Goal: Task Accomplishment & Management: Use online tool/utility

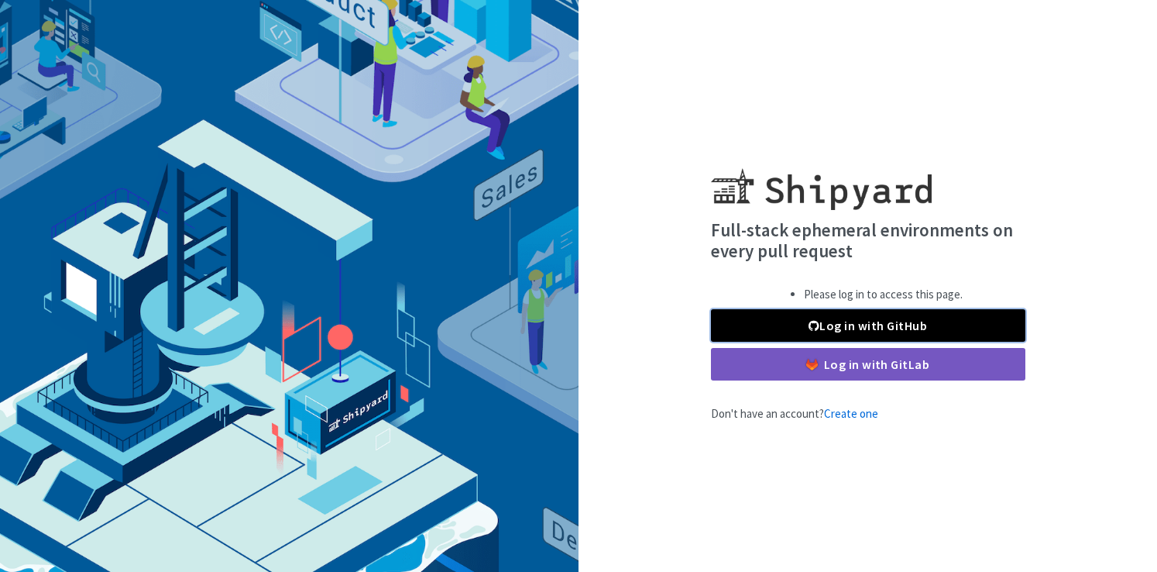
click at [801, 322] on link "Log in with GitHub" at bounding box center [868, 325] width 315 height 33
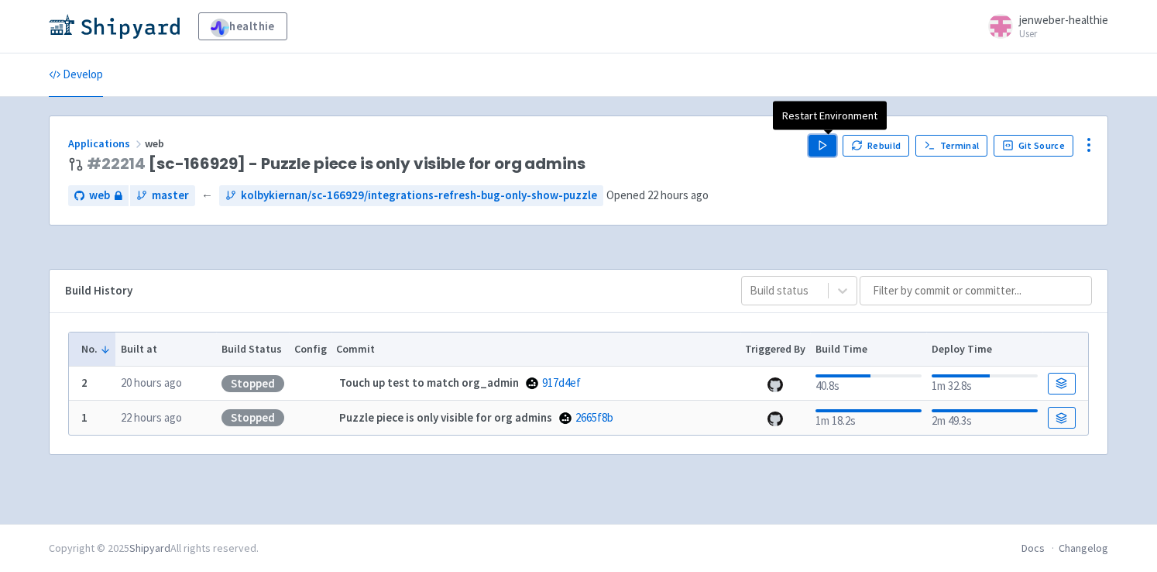
click at [827, 146] on polygon "button" at bounding box center [823, 145] width 7 height 9
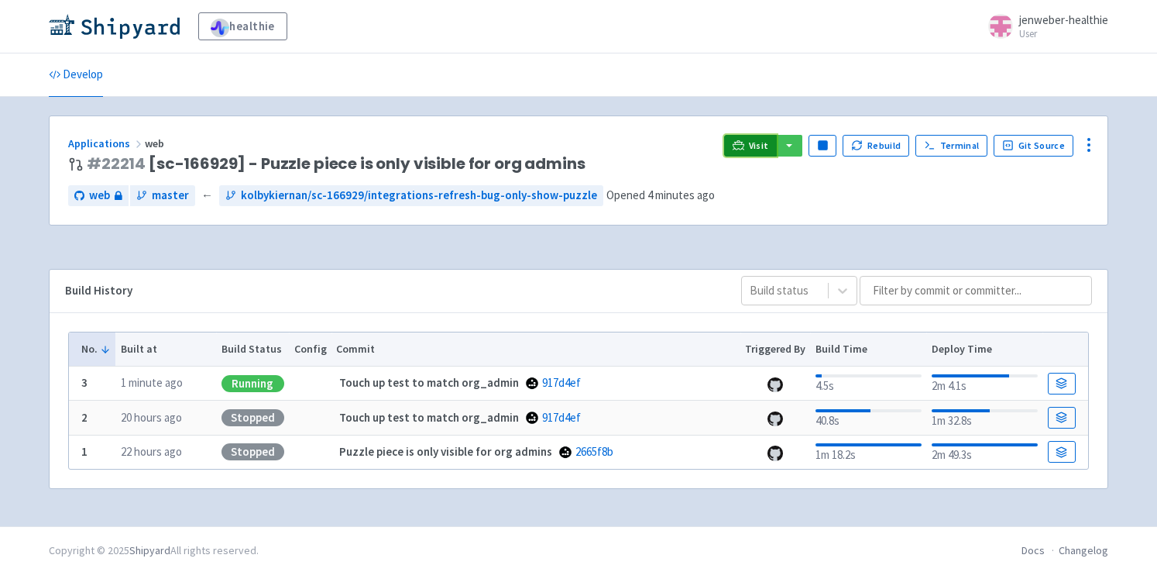
click at [752, 138] on link "Visit" at bounding box center [750, 146] width 53 height 22
